Goal: Information Seeking & Learning: Learn about a topic

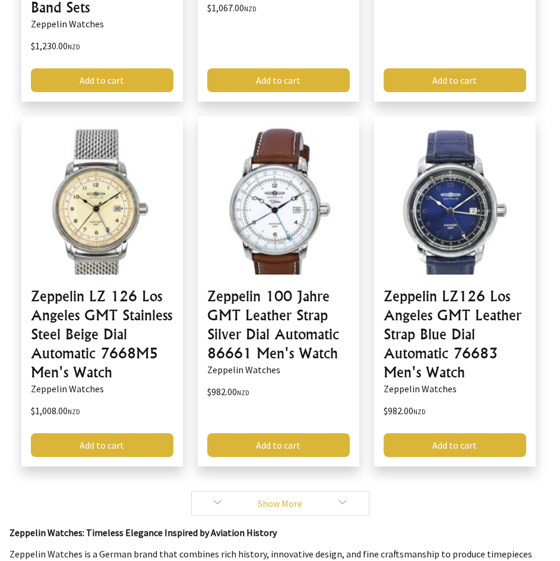
click at [335, 503] on link "Show More" at bounding box center [280, 503] width 178 height 25
click at [275, 499] on link "Show More" at bounding box center [280, 503] width 178 height 25
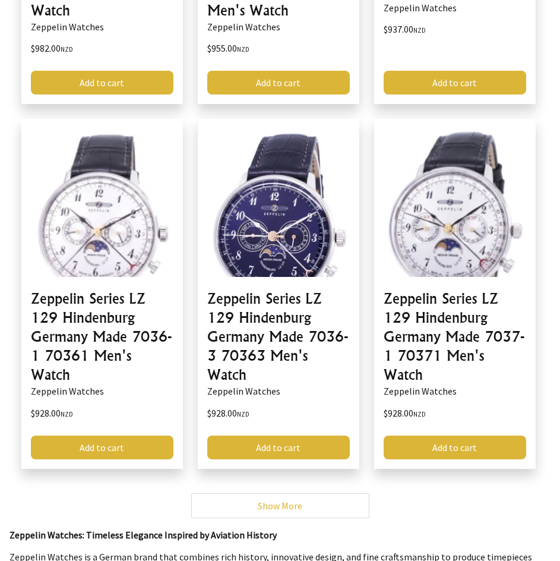
scroll to position [1367, 0]
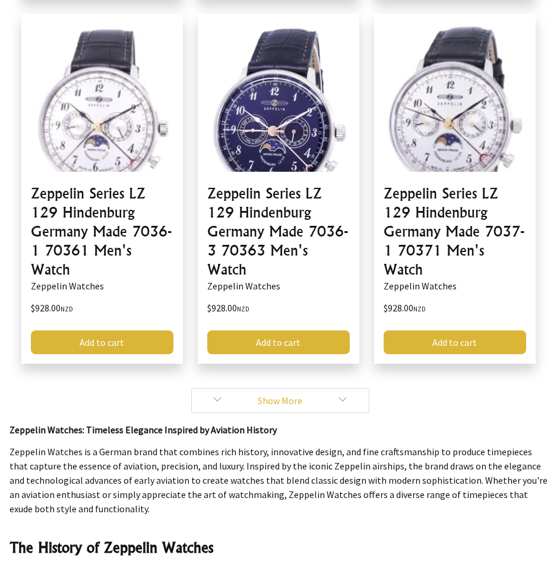
click at [326, 404] on link "Show More" at bounding box center [280, 400] width 178 height 25
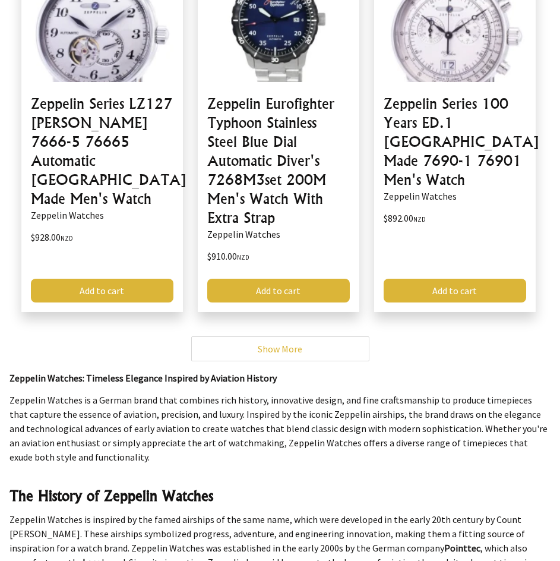
scroll to position [1842, 0]
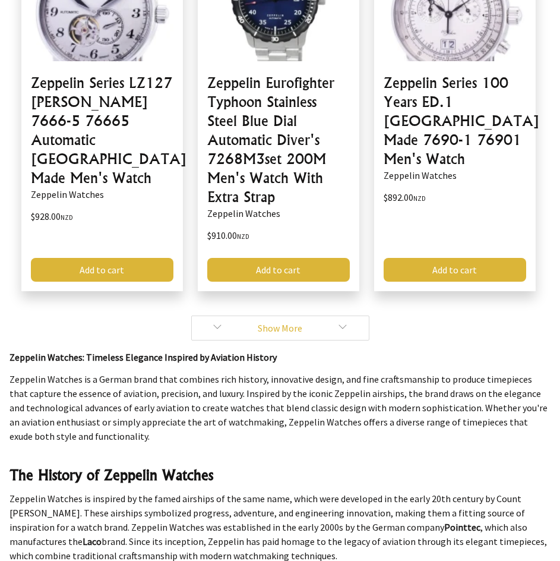
click at [303, 326] on link "Show More" at bounding box center [280, 328] width 178 height 25
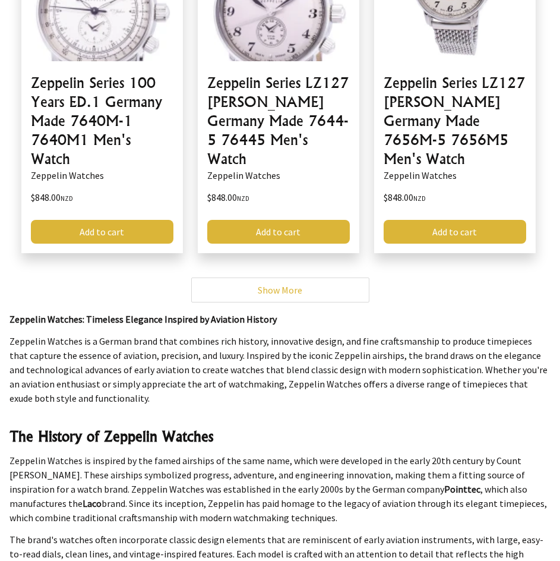
scroll to position [2318, 0]
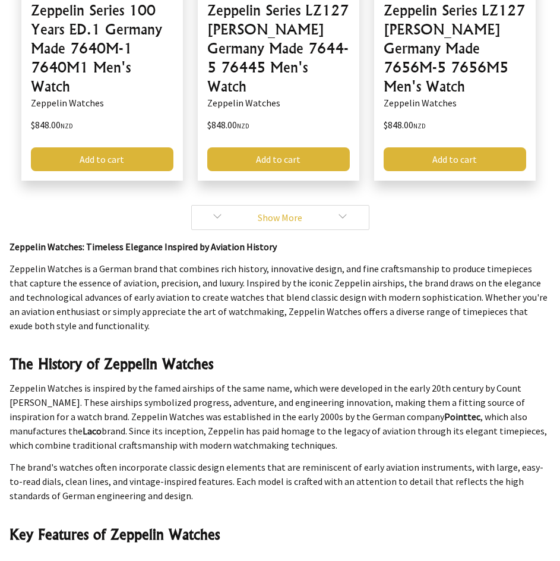
click at [291, 225] on link "Show More" at bounding box center [280, 217] width 178 height 25
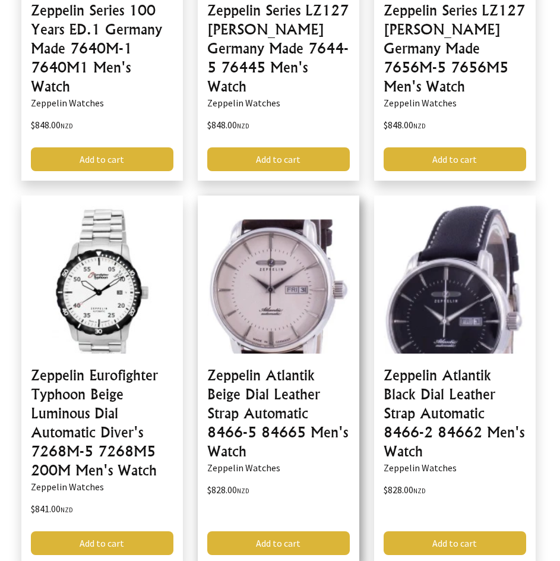
scroll to position [2377, 0]
